Goal: Task Accomplishment & Management: Manage account settings

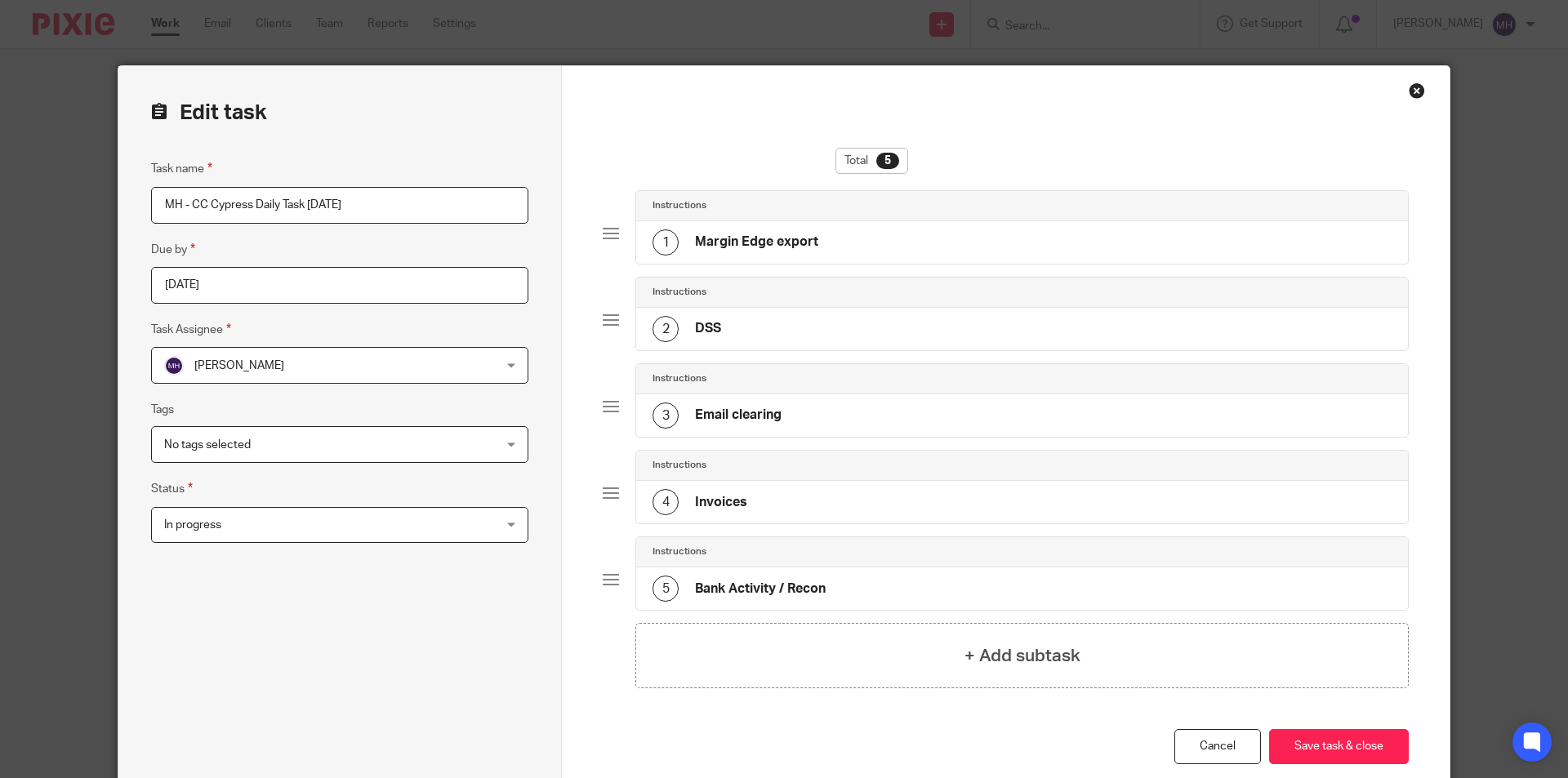
click at [304, 534] on span "In progress" at bounding box center [309, 525] width 290 height 34
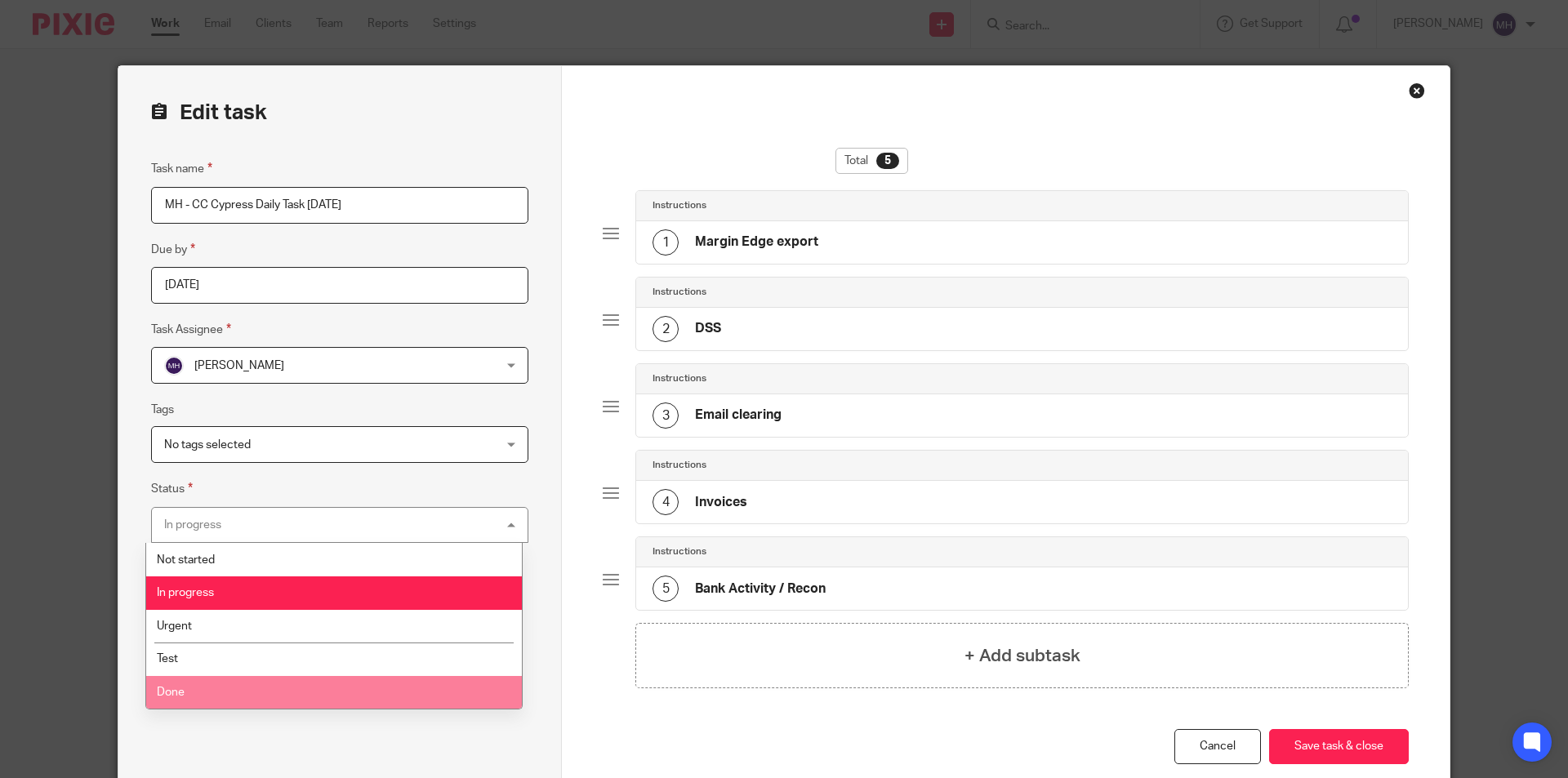
click at [227, 678] on li "Done" at bounding box center [334, 692] width 375 height 33
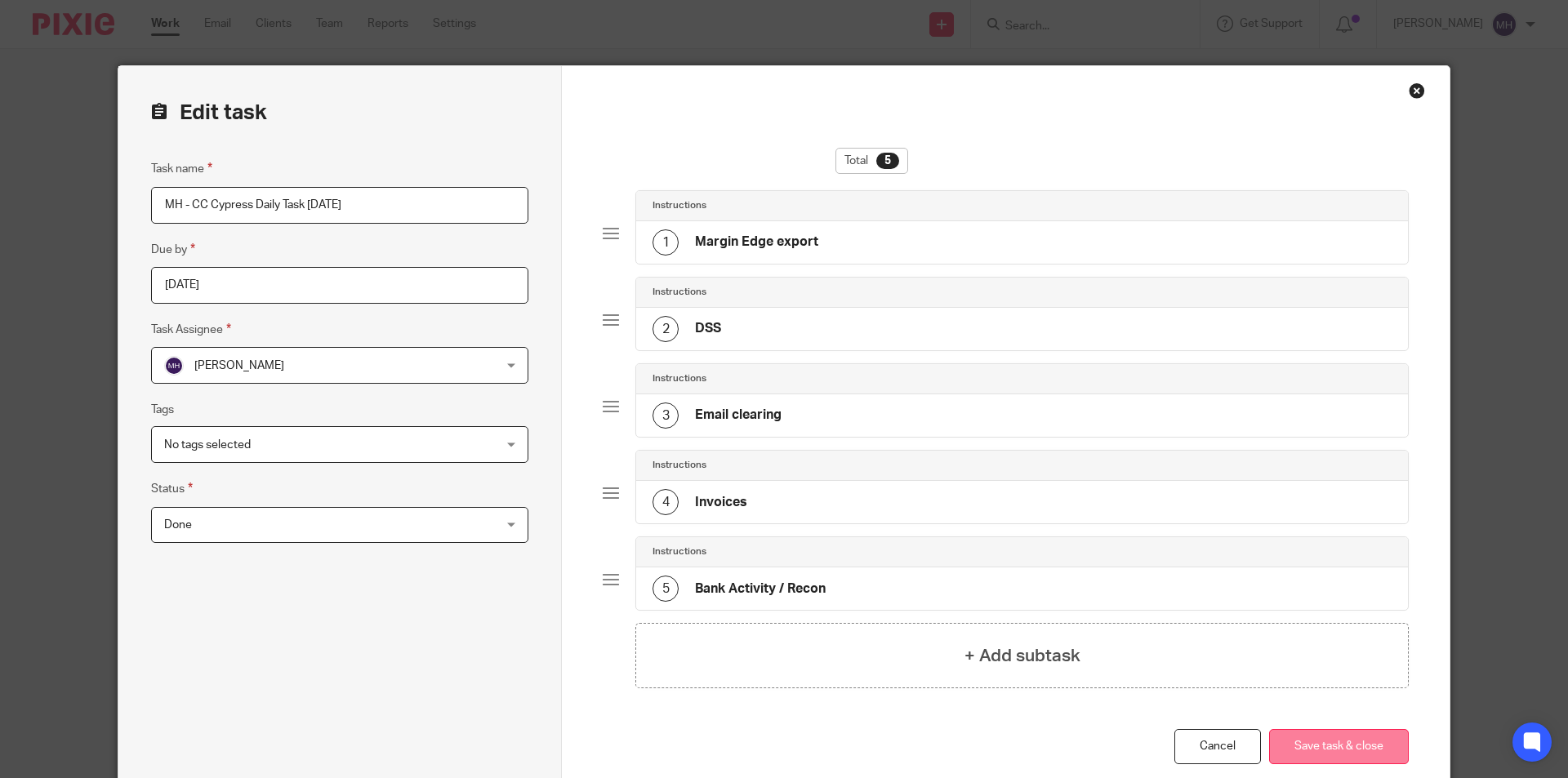
click at [1324, 740] on button "Save task & close" at bounding box center [1338, 746] width 139 height 35
click at [1330, 744] on button "Save task & close" at bounding box center [1338, 746] width 139 height 35
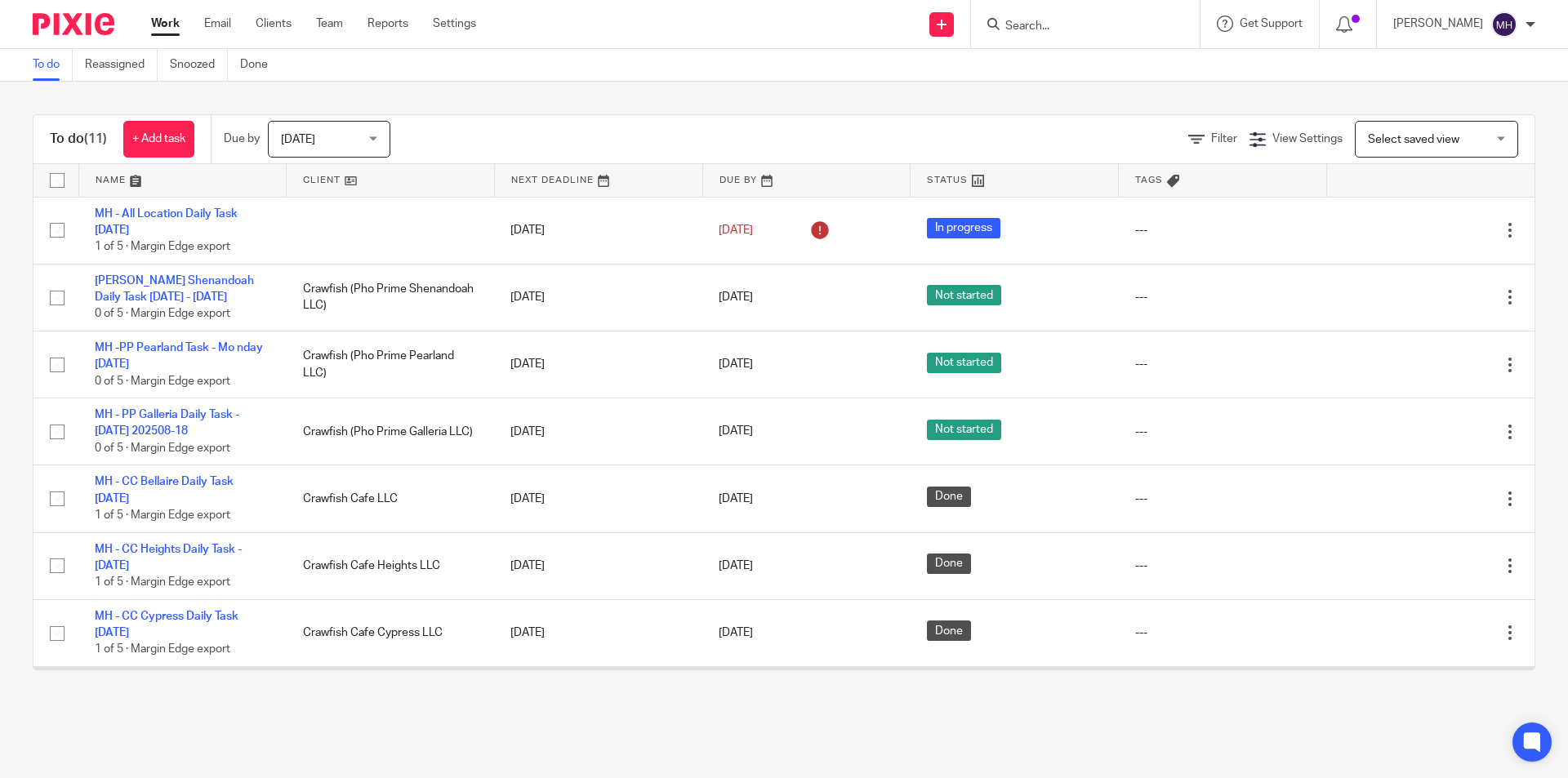
scroll to position [265, 0]
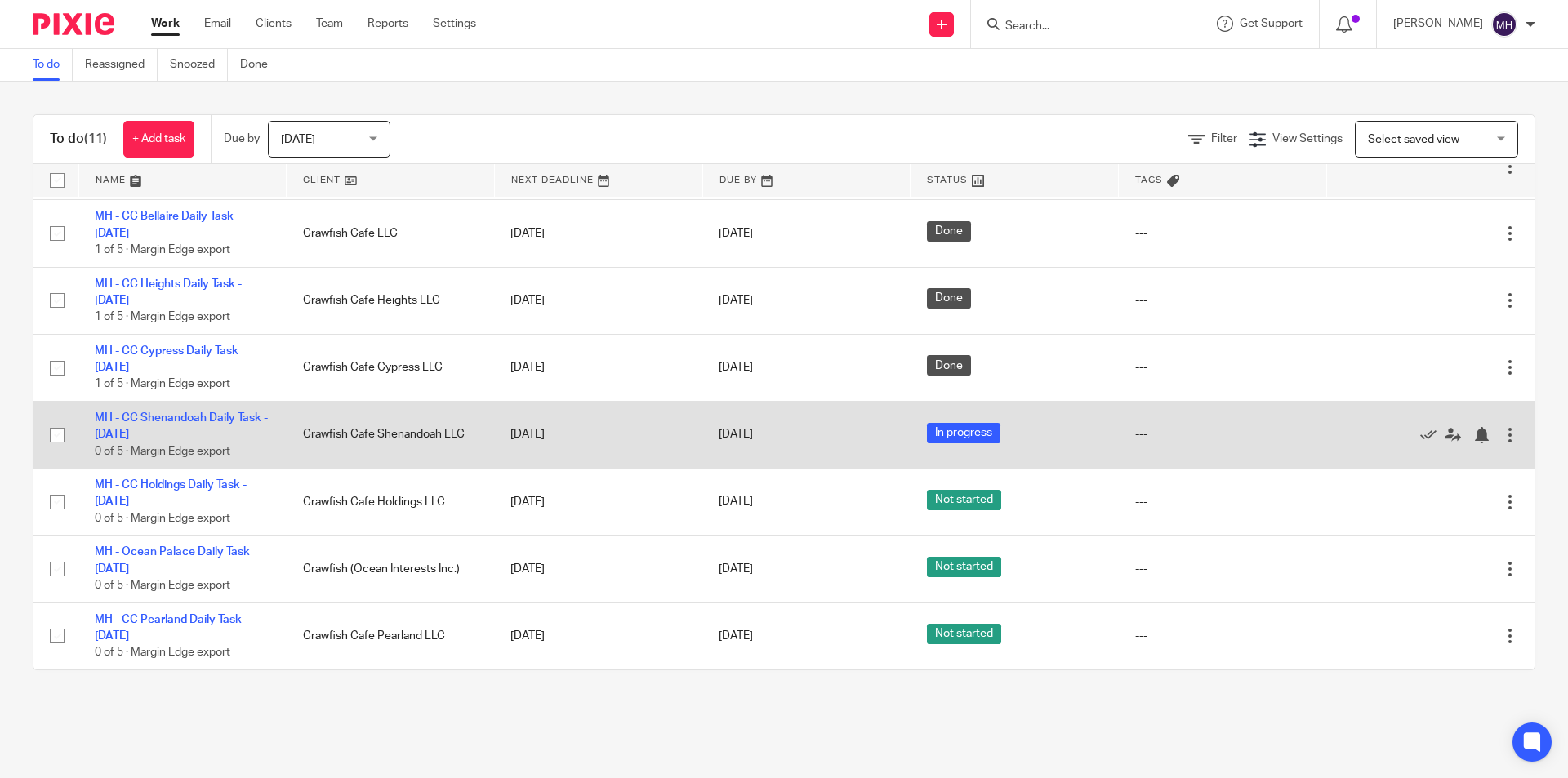
click at [1502, 437] on div at bounding box center [1510, 435] width 16 height 16
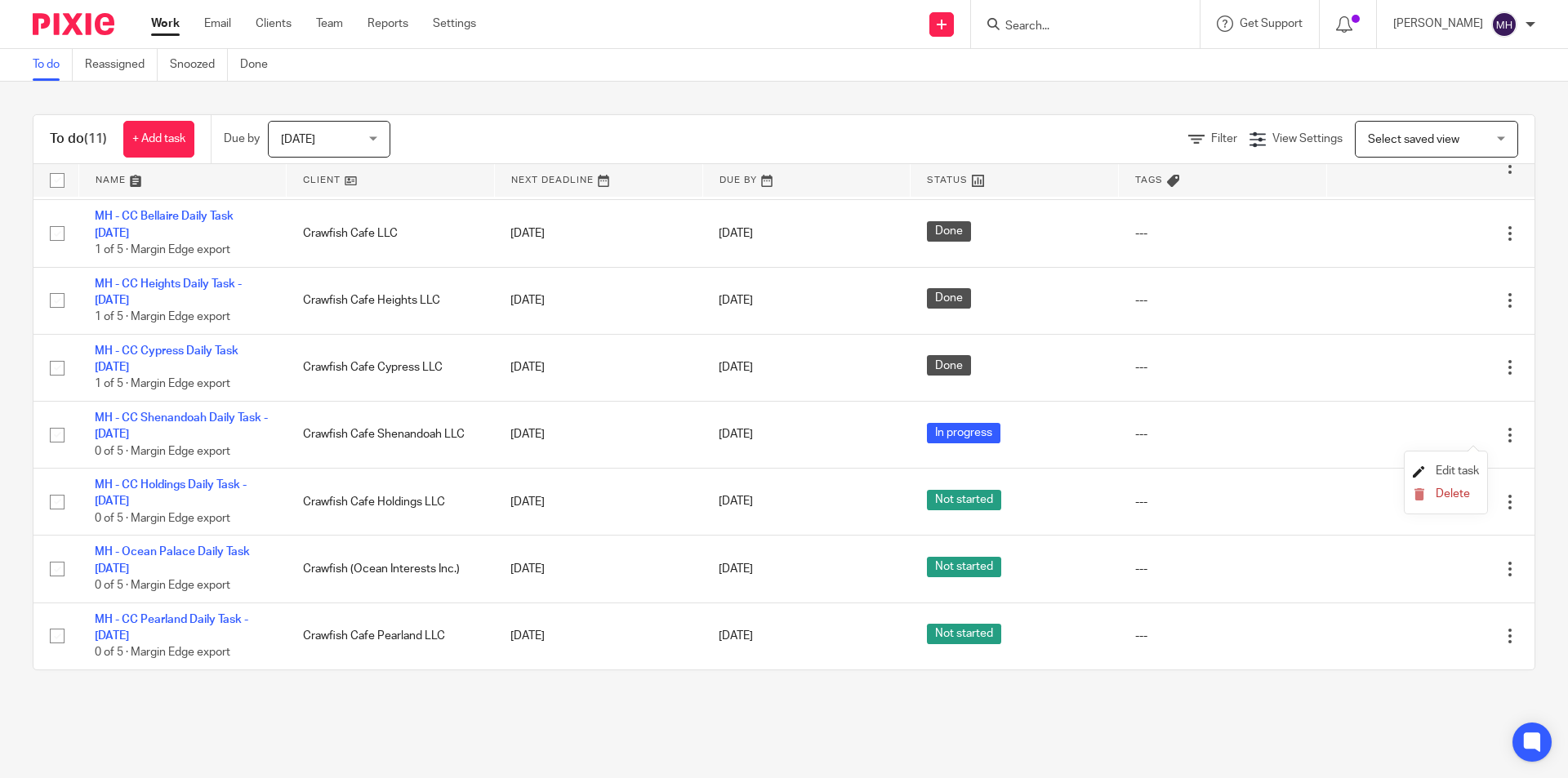
click at [1454, 467] on span "Edit task" at bounding box center [1457, 470] width 43 height 12
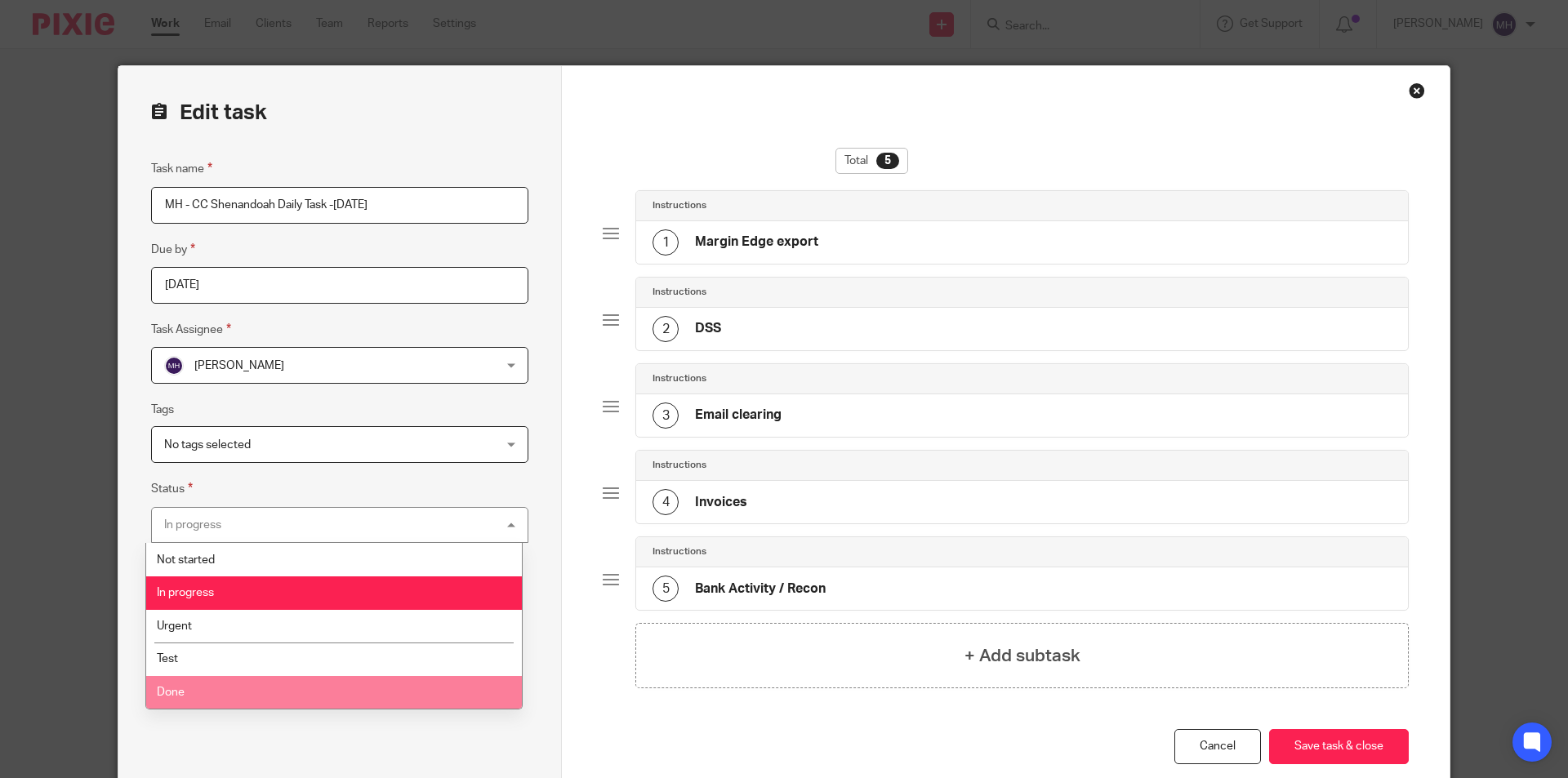
click at [236, 678] on li "Done" at bounding box center [334, 692] width 375 height 33
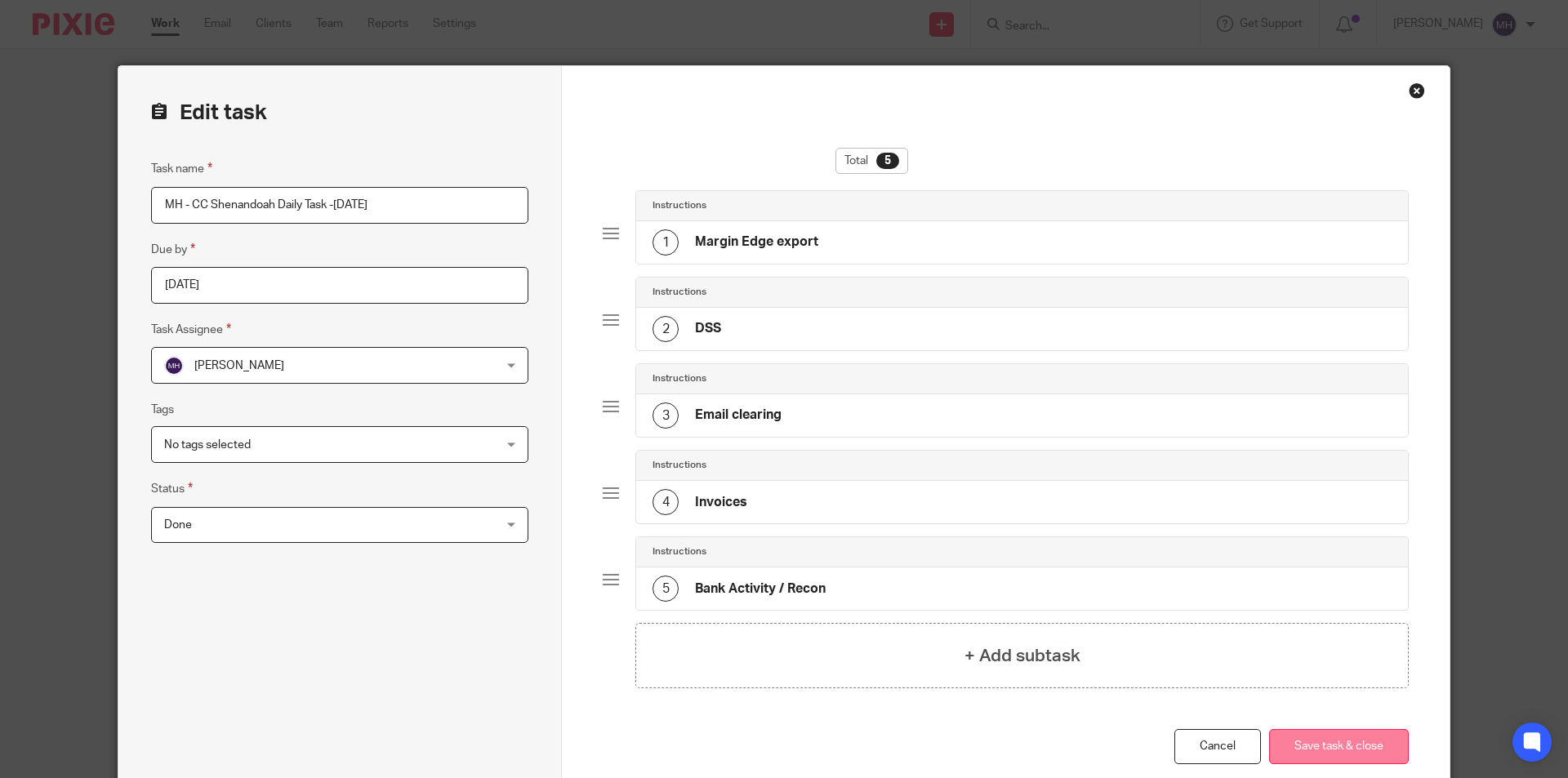
click at [1344, 748] on button "Save task & close" at bounding box center [1338, 746] width 139 height 35
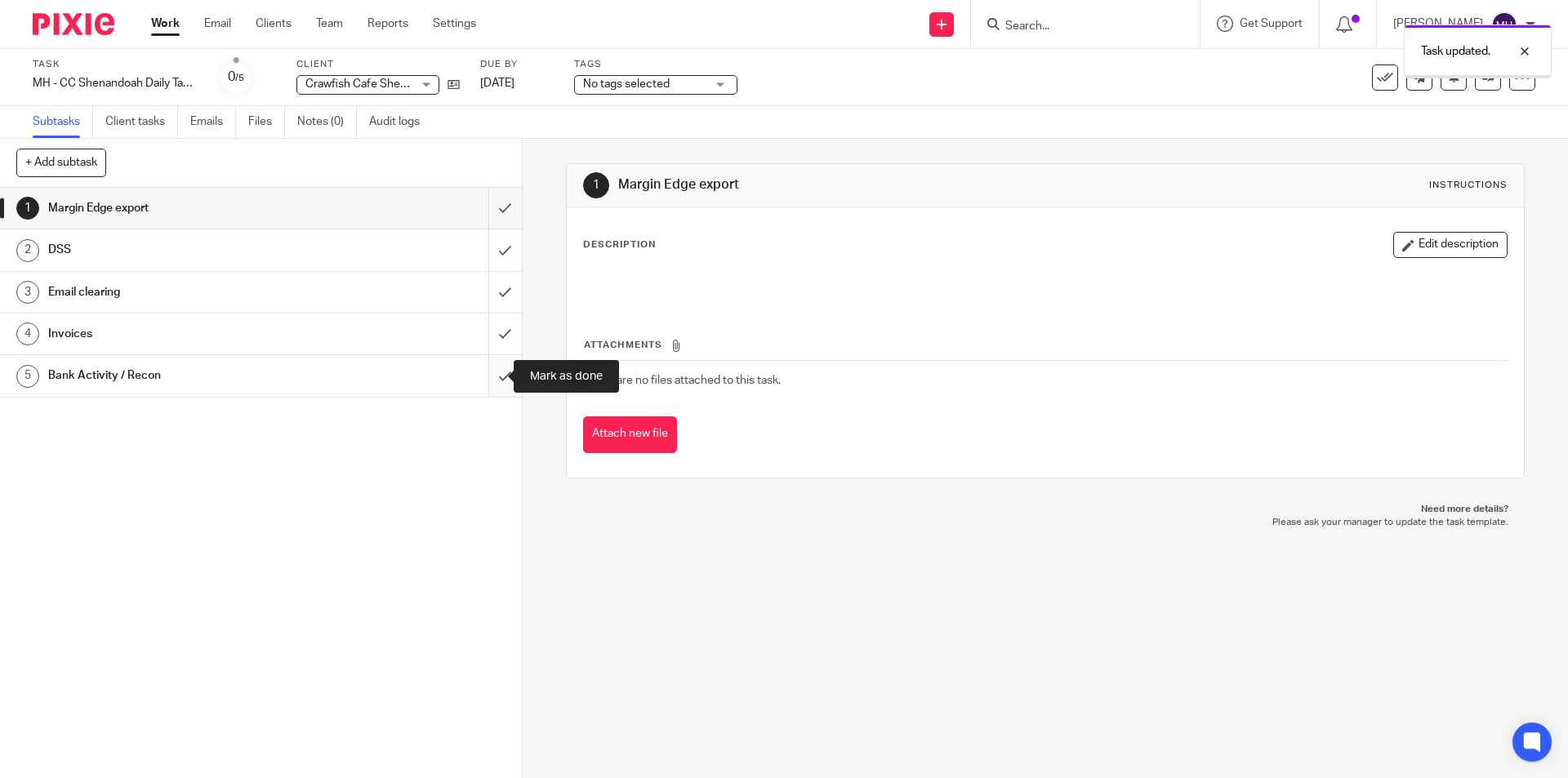
click at [491, 375] on input "submit" at bounding box center [261, 375] width 522 height 41
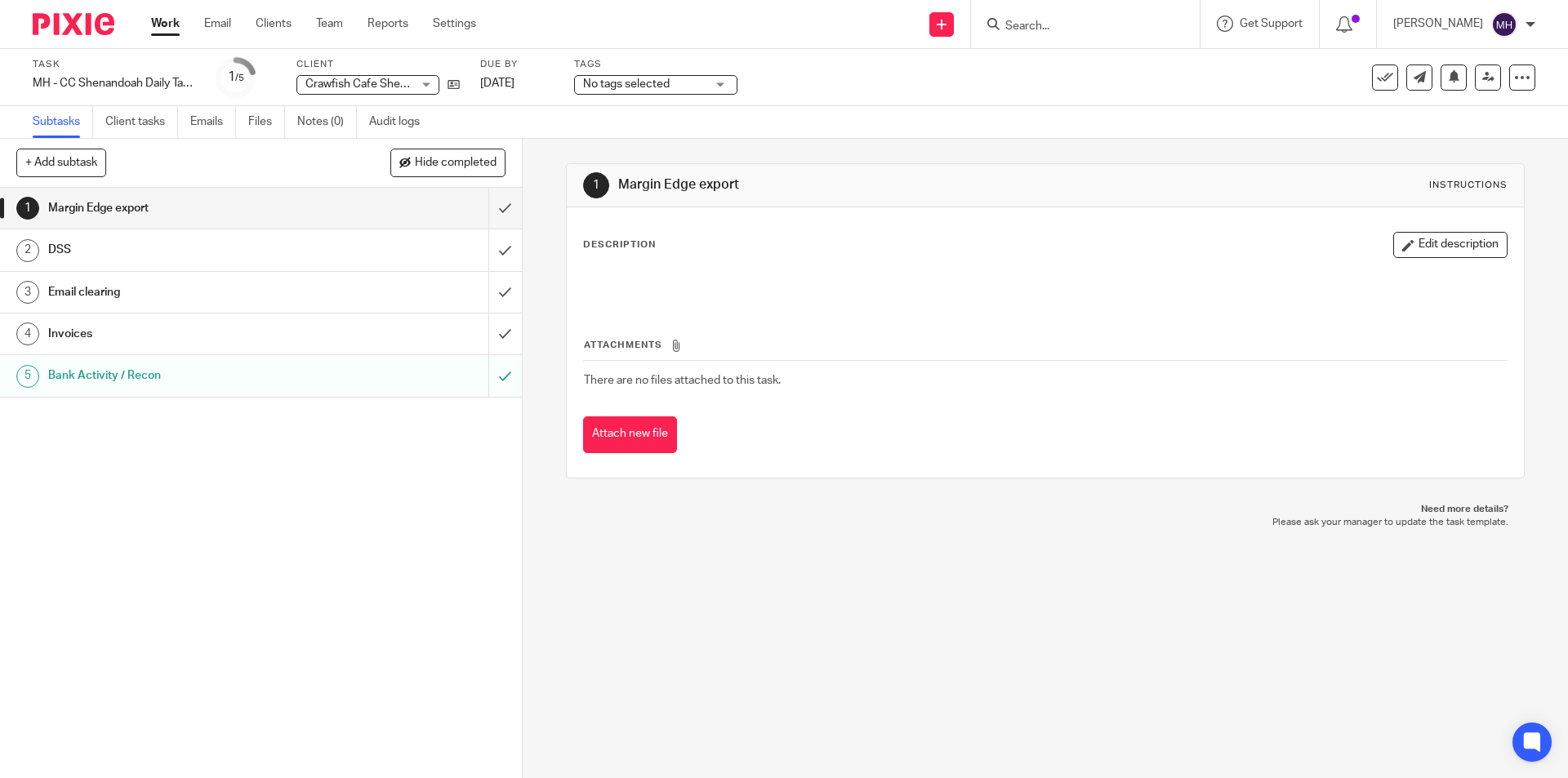
click at [88, 19] on img at bounding box center [73, 24] width 81 height 22
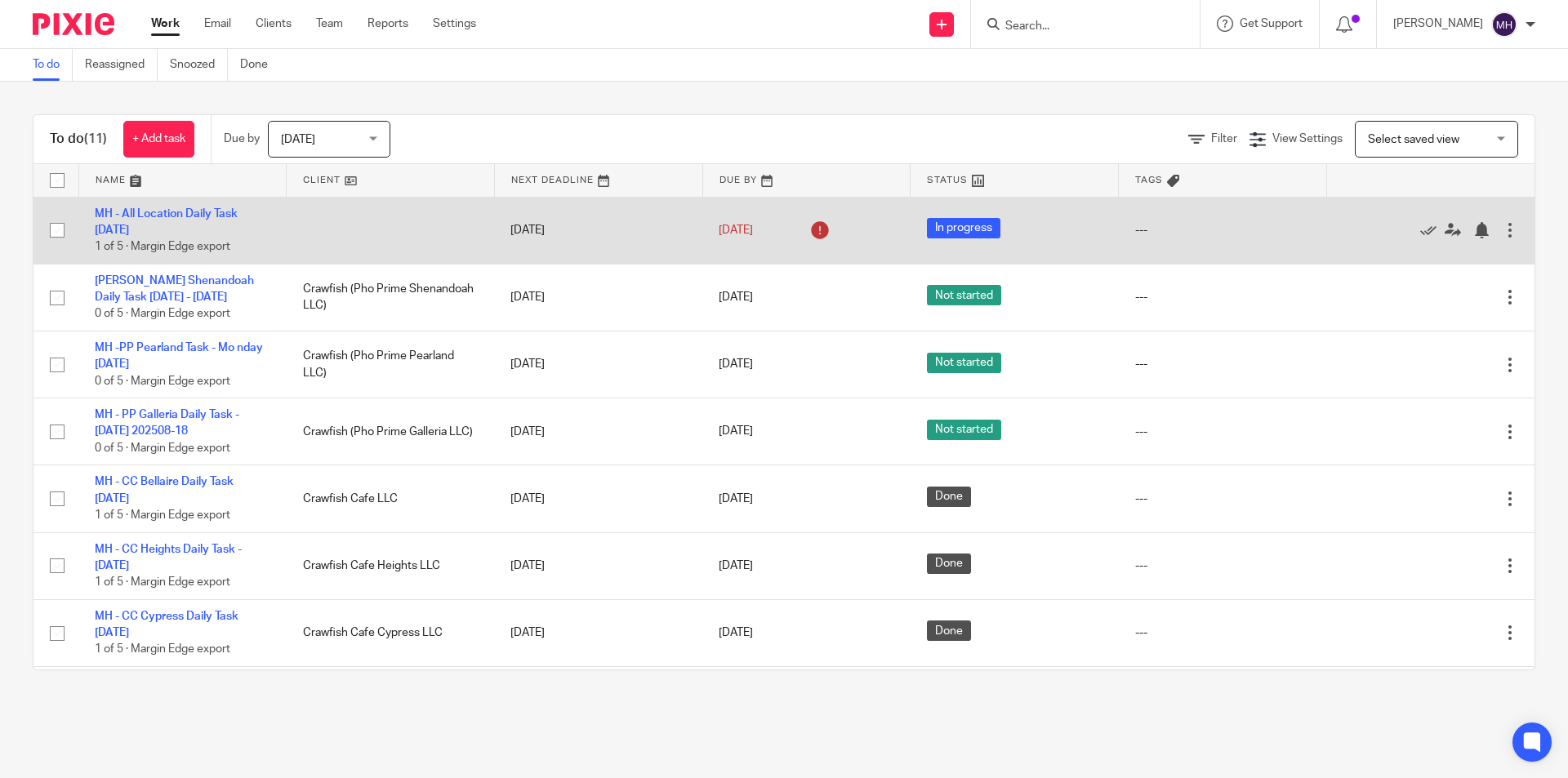
click at [1502, 229] on div at bounding box center [1510, 230] width 16 height 16
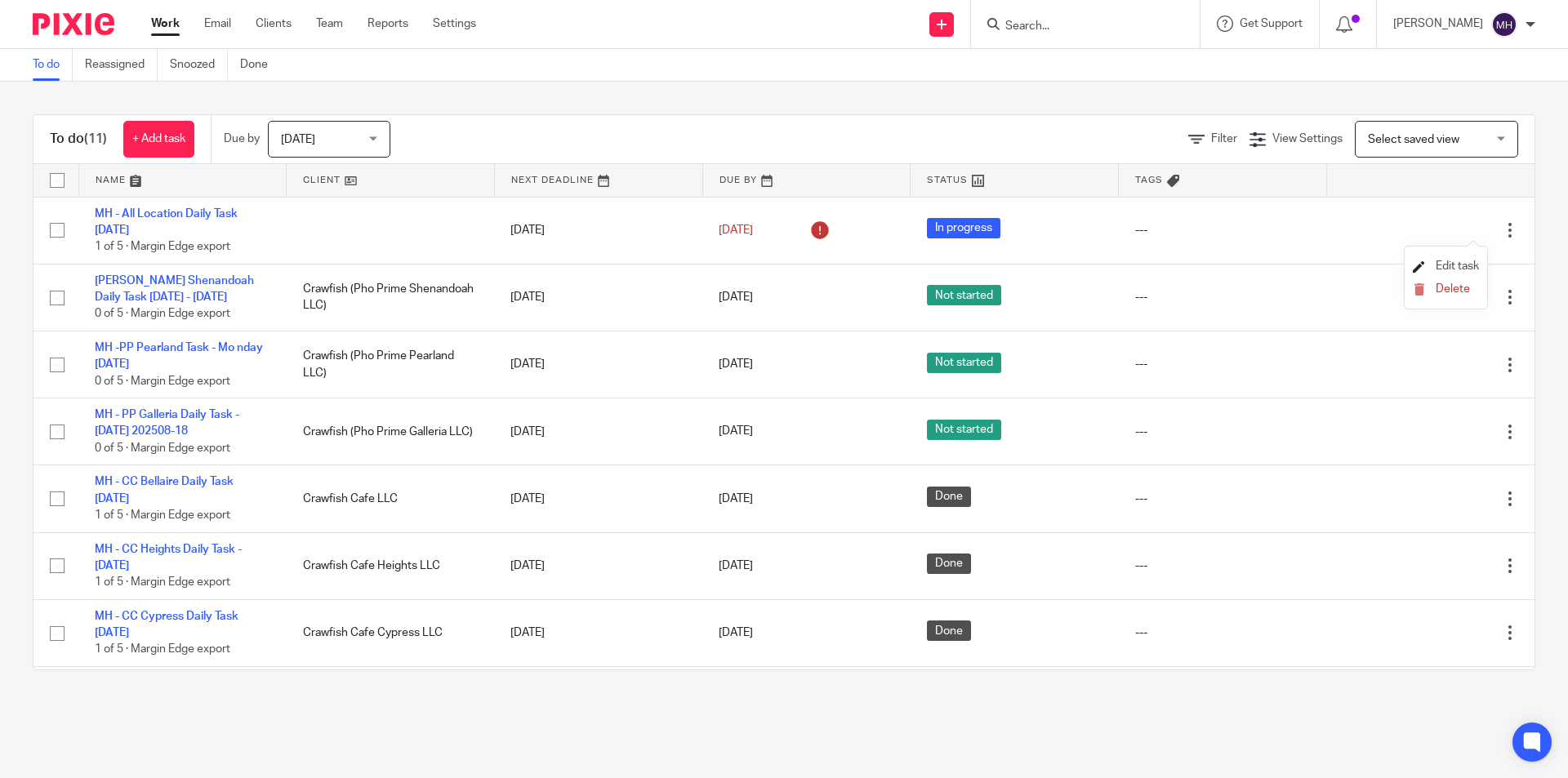
click at [1463, 266] on span "Edit task" at bounding box center [1457, 266] width 43 height 12
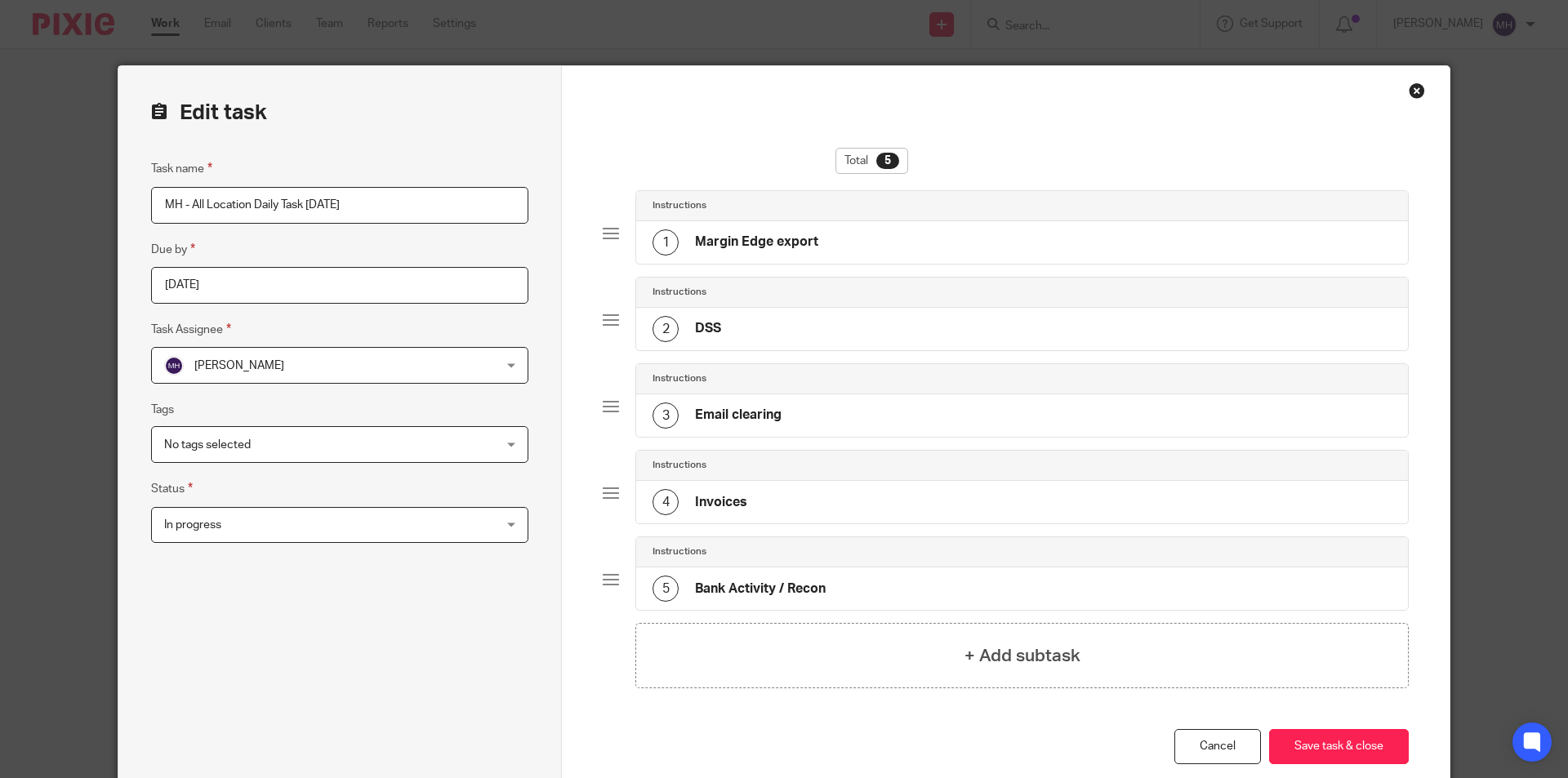
click at [260, 290] on input "2025-08-17" at bounding box center [339, 285] width 377 height 37
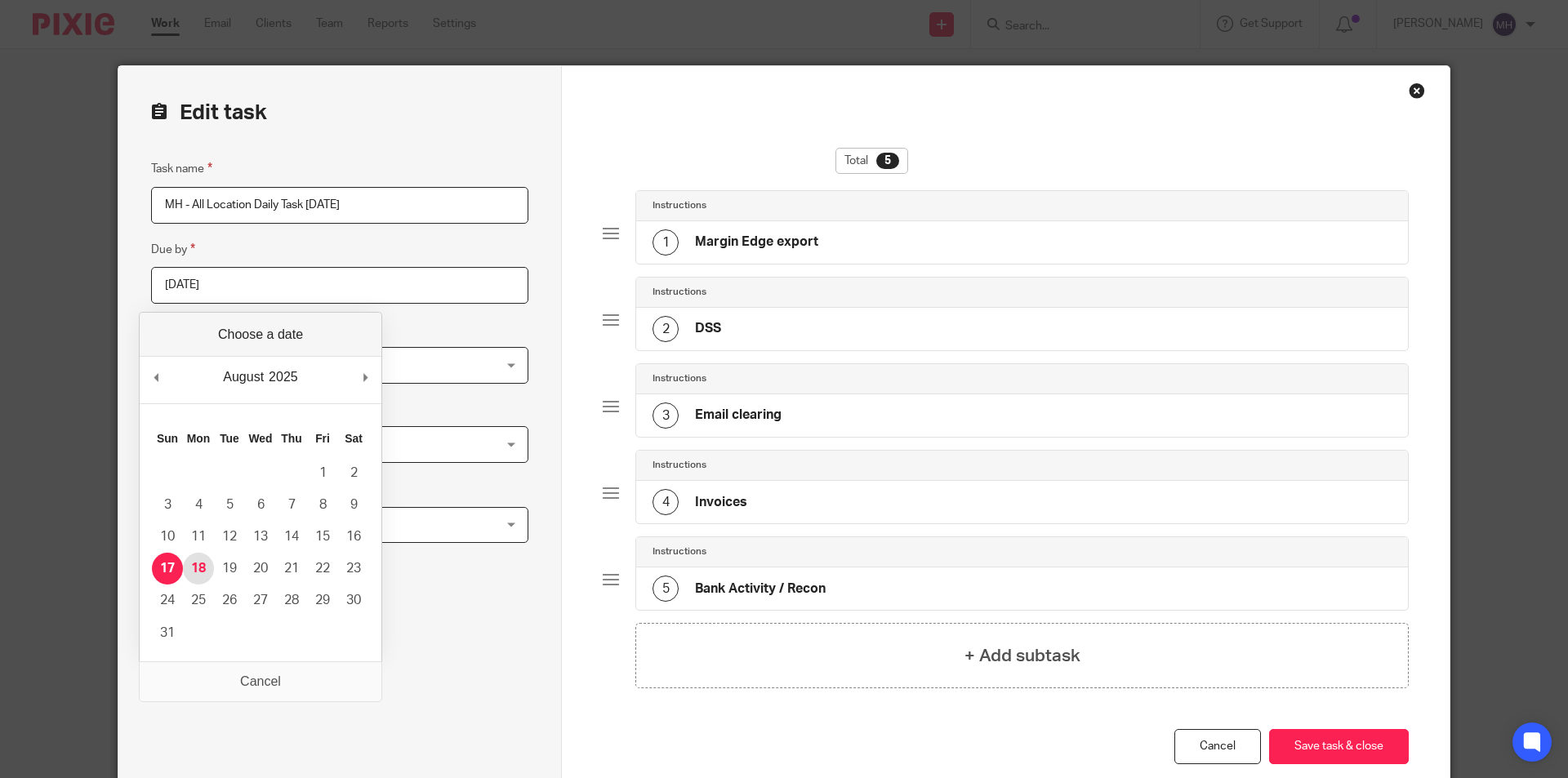
type input "[DATE]"
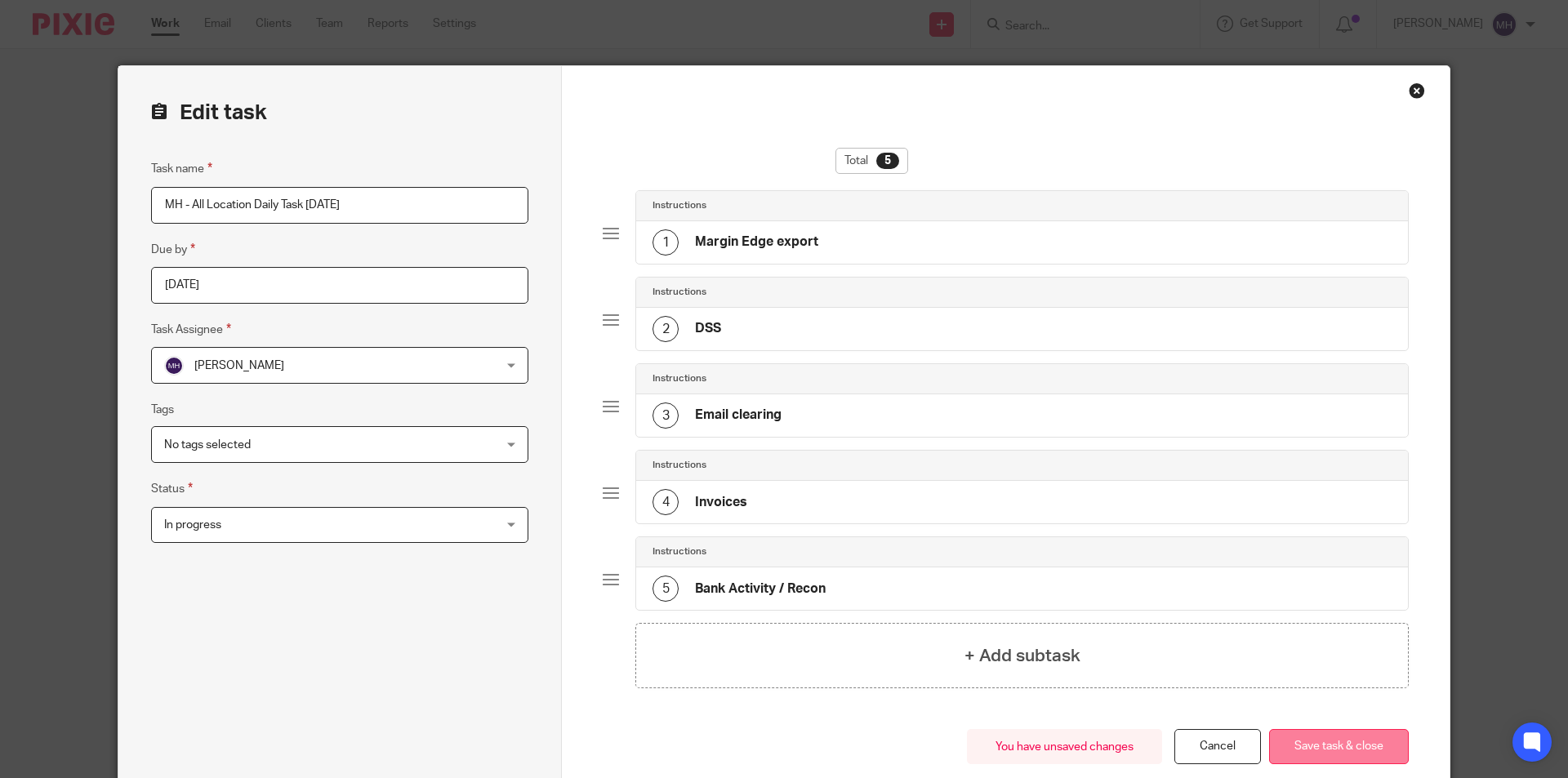
click at [1345, 753] on button "Save task & close" at bounding box center [1338, 746] width 139 height 35
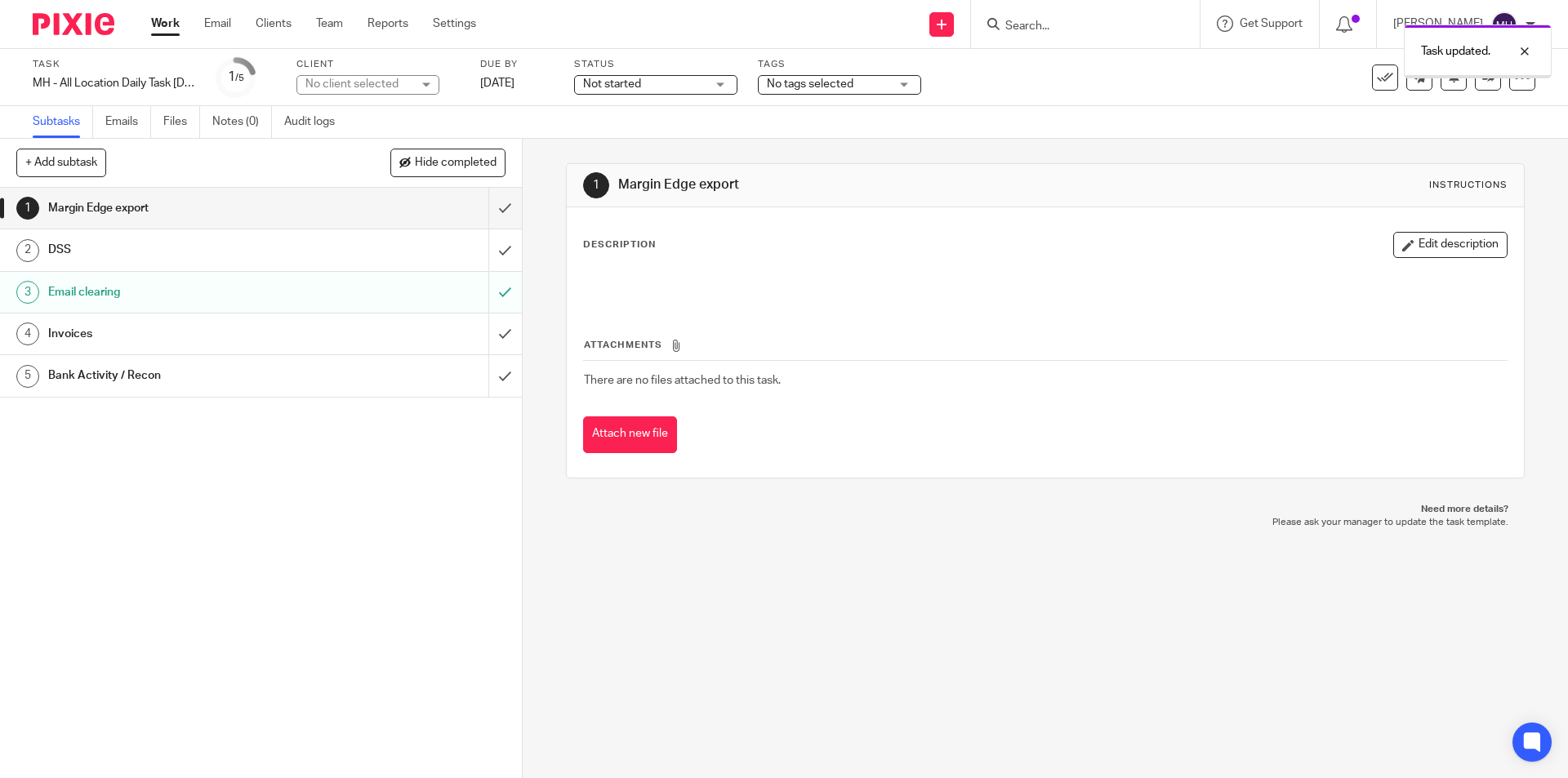
click at [99, 21] on img at bounding box center [73, 24] width 81 height 22
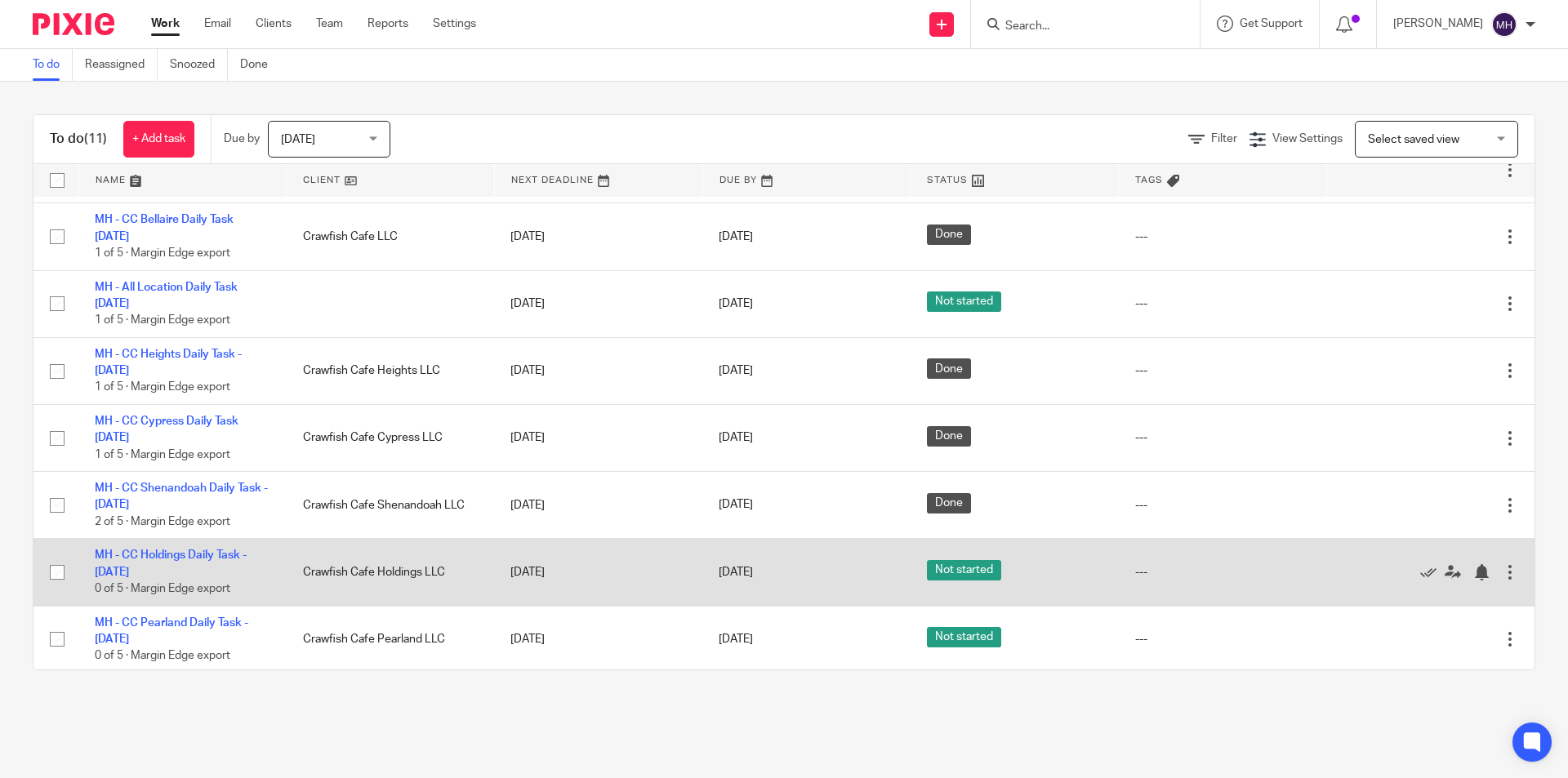
scroll to position [265, 0]
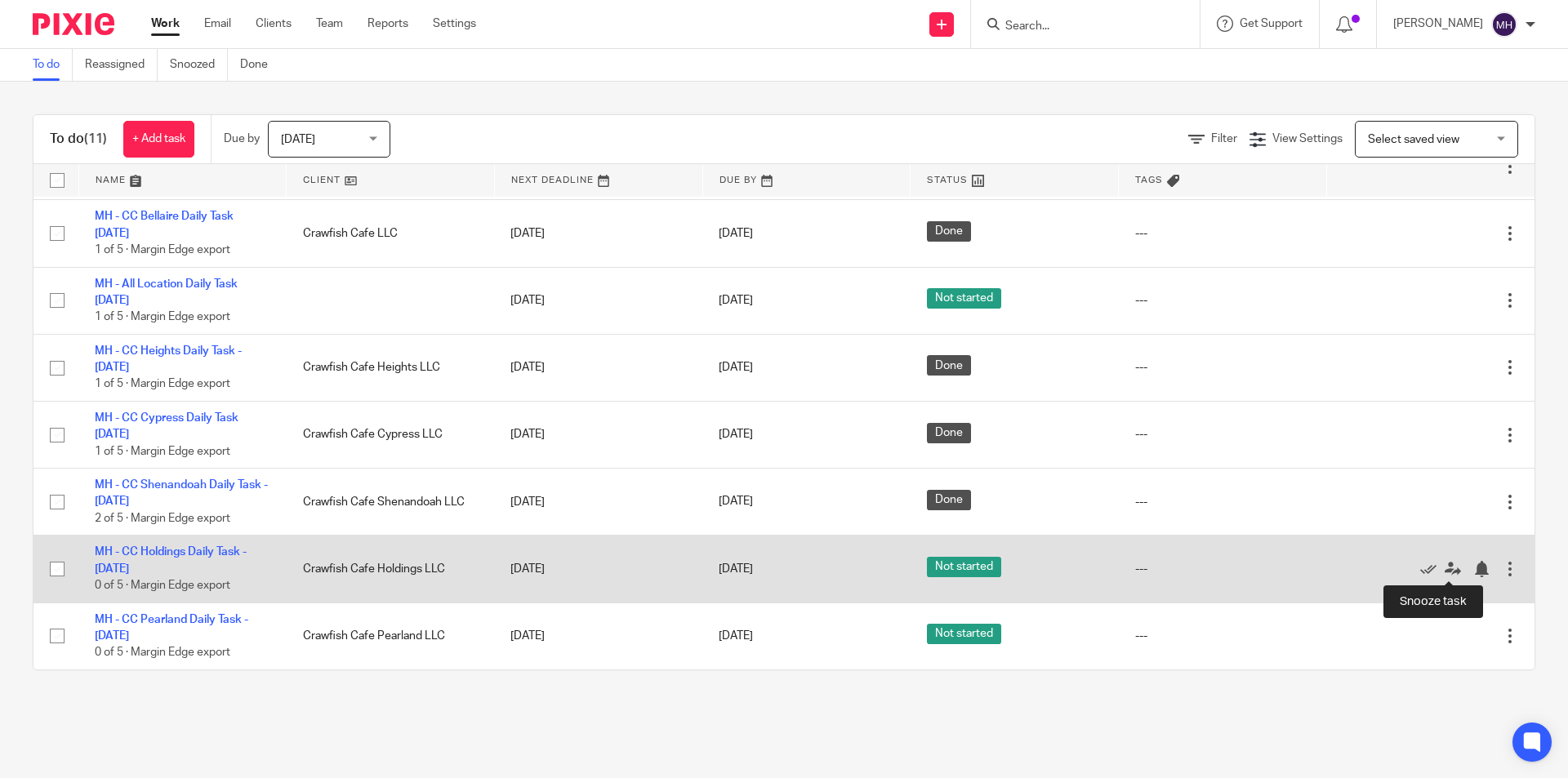
click at [1502, 568] on div at bounding box center [1510, 569] width 16 height 16
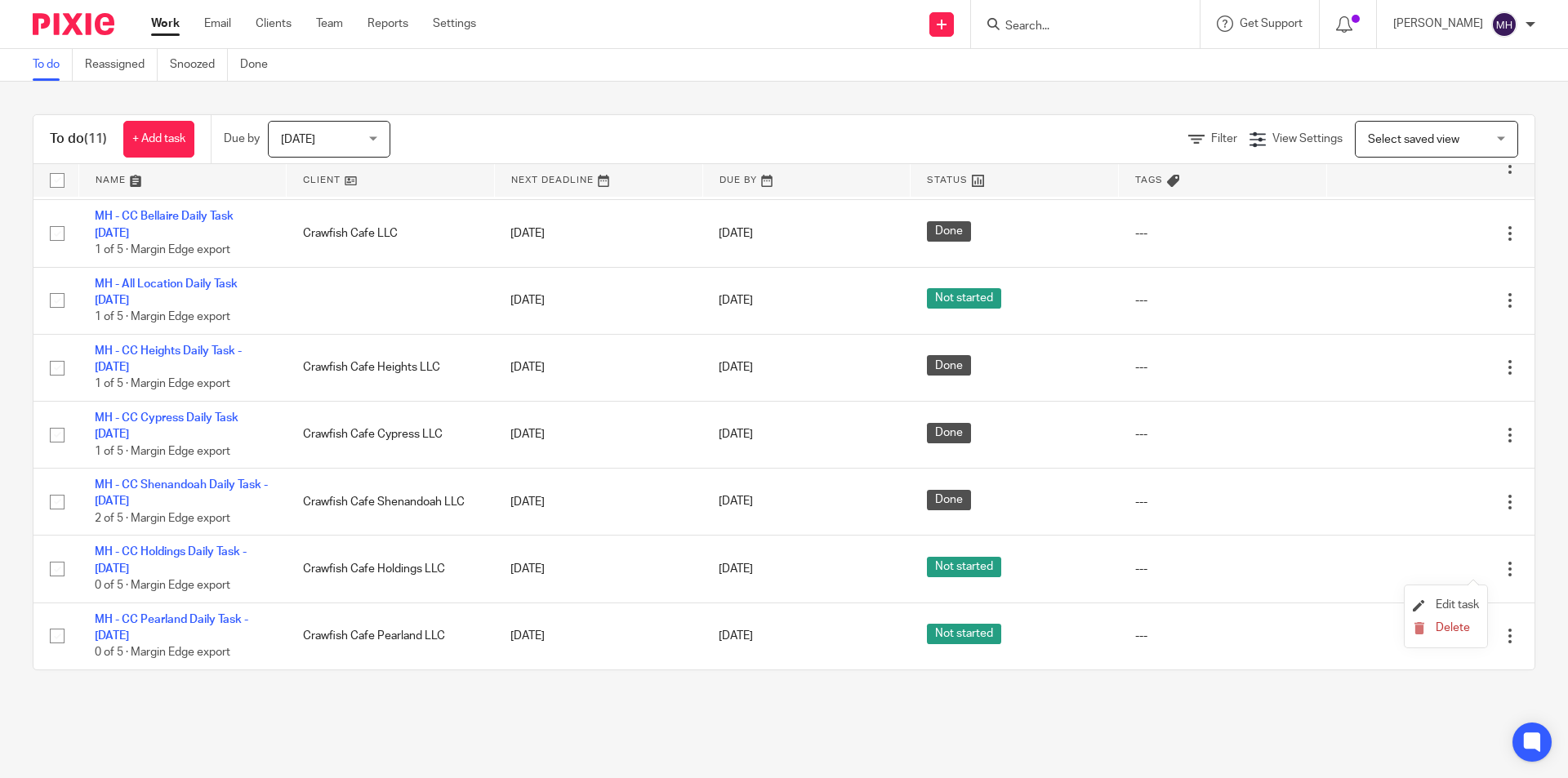
click at [1463, 597] on li "Edit task" at bounding box center [1445, 605] width 66 height 24
click at [1470, 598] on li "Edit task" at bounding box center [1445, 605] width 66 height 24
click at [1451, 603] on span "Edit task" at bounding box center [1457, 604] width 43 height 12
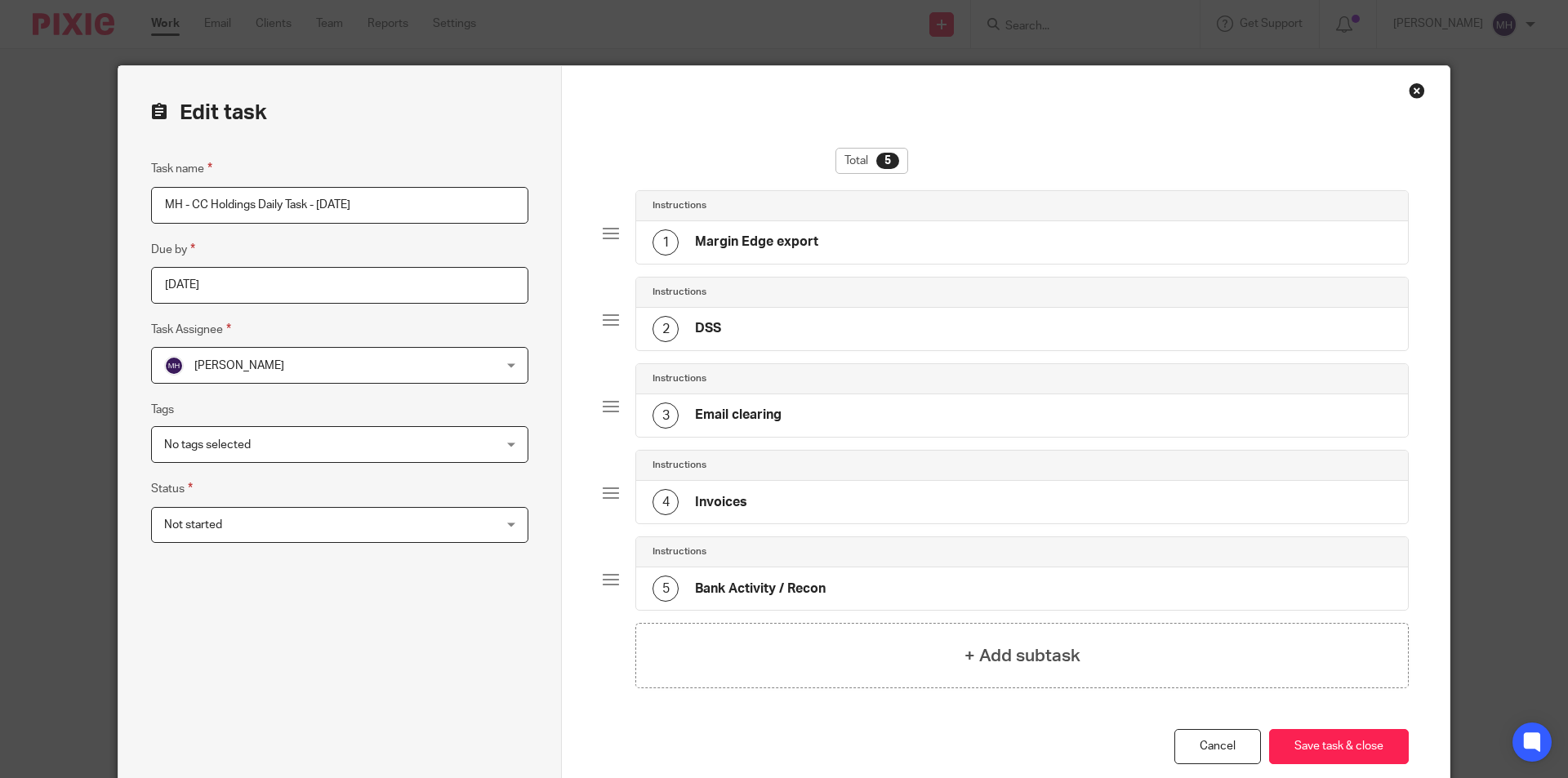
click at [300, 514] on span "Not started" at bounding box center [309, 525] width 290 height 34
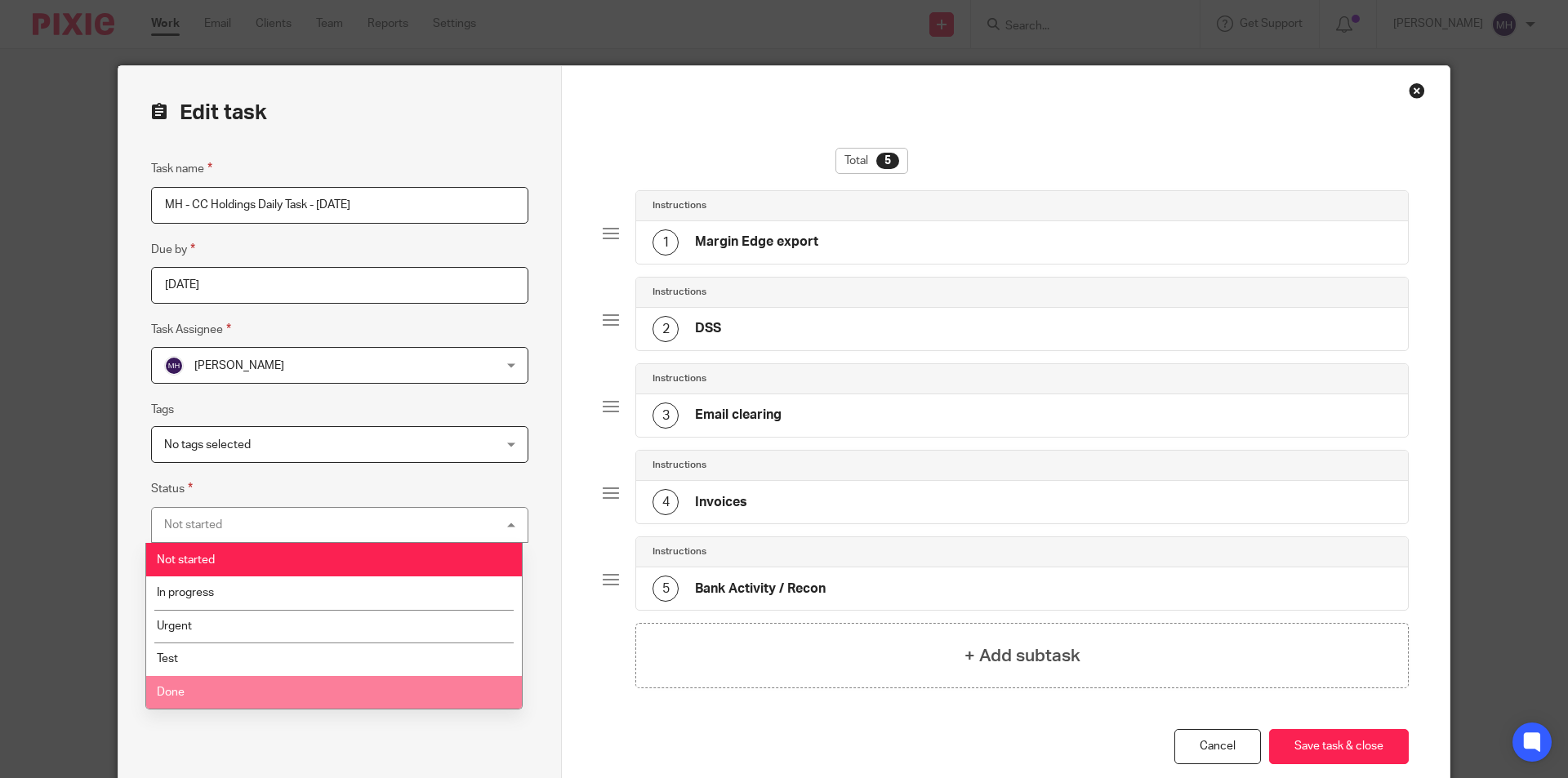
drag, startPoint x: 214, startPoint y: 686, endPoint x: 232, endPoint y: 649, distance: 41.1
click at [232, 649] on ul "Not started In progress Urgent Test Done" at bounding box center [334, 625] width 375 height 166
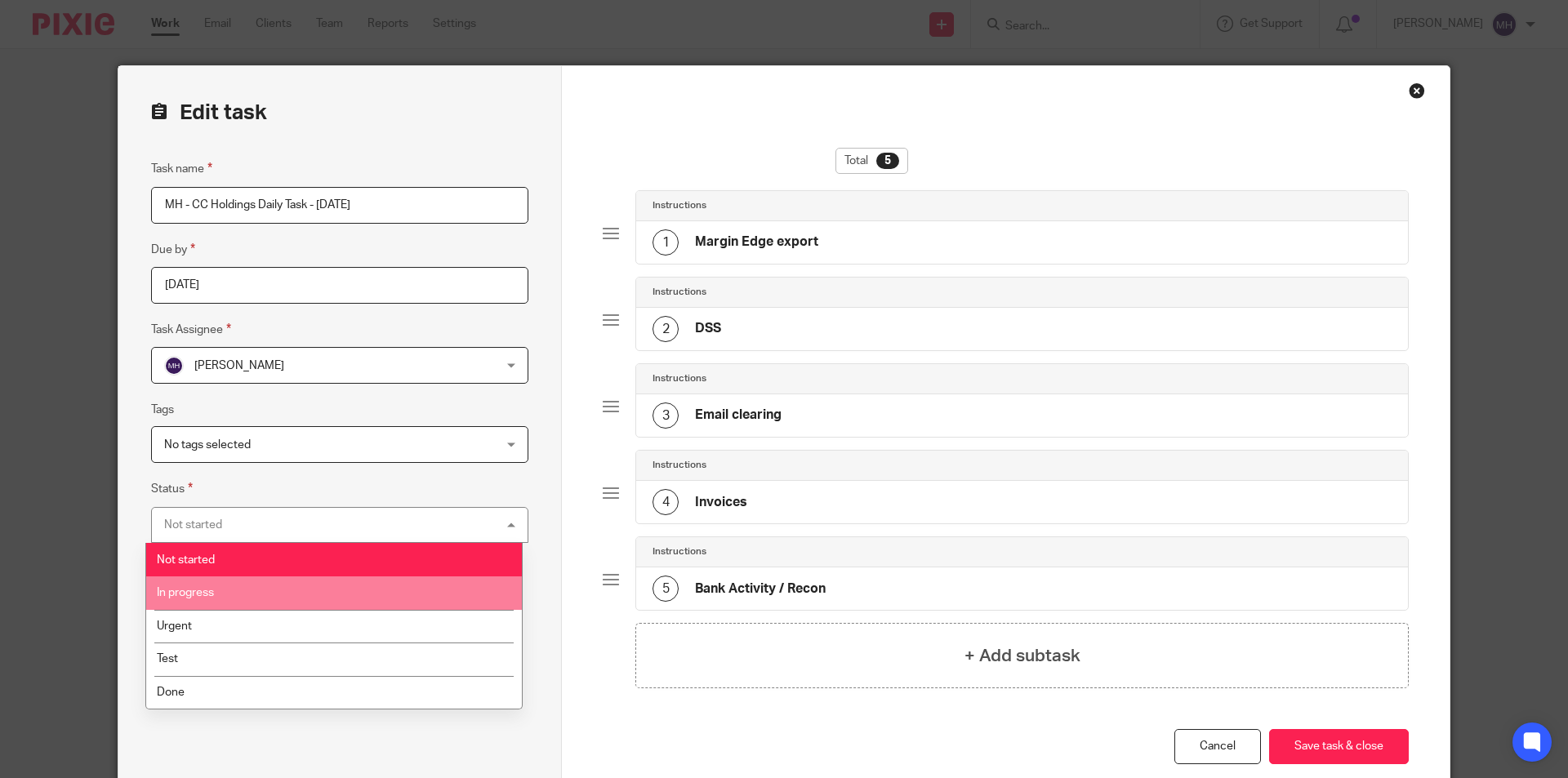
click at [237, 605] on li "In progress" at bounding box center [334, 593] width 375 height 33
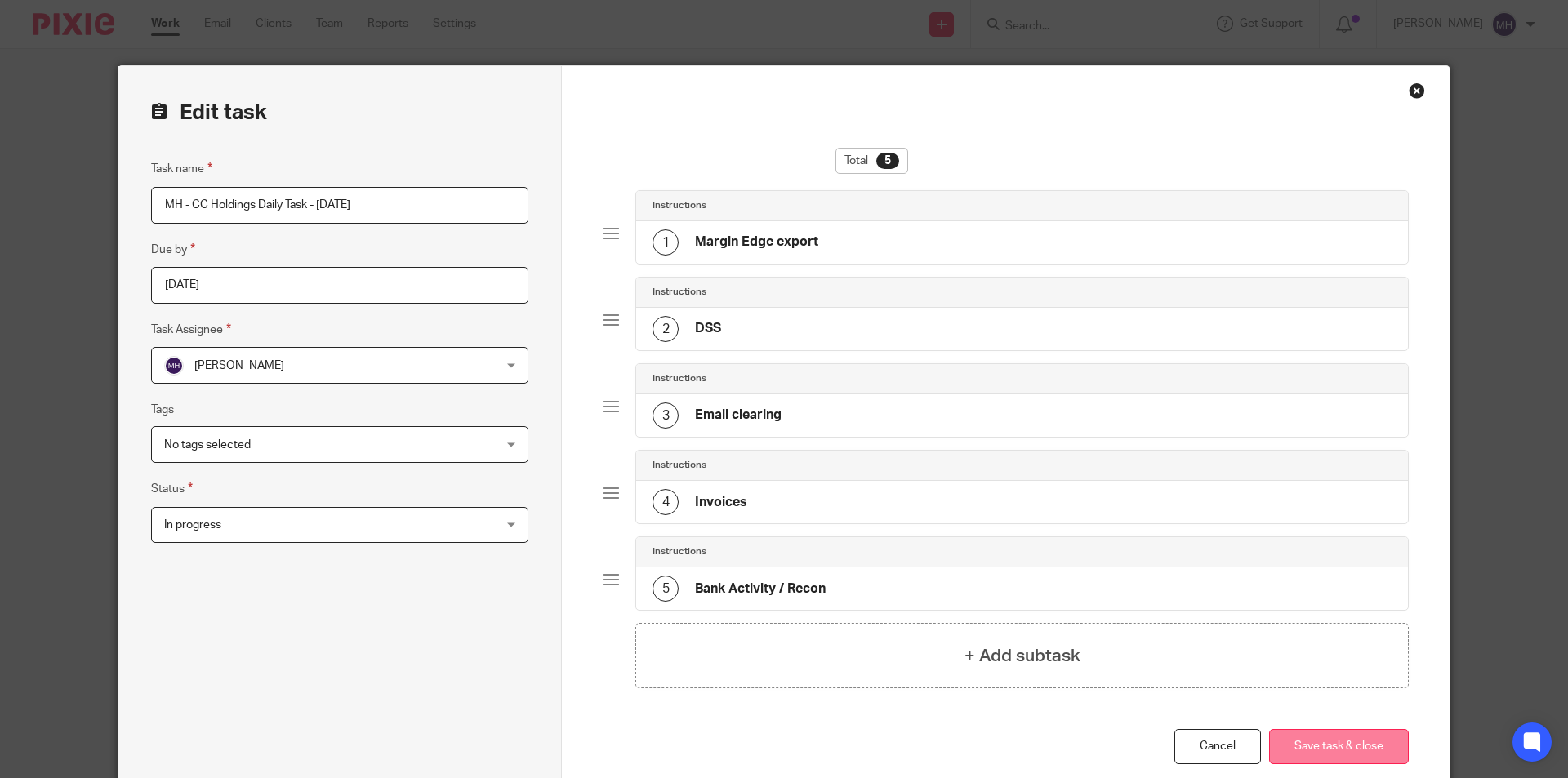
click at [1279, 732] on button "Save task & close" at bounding box center [1338, 746] width 139 height 35
